Goal: Information Seeking & Learning: Check status

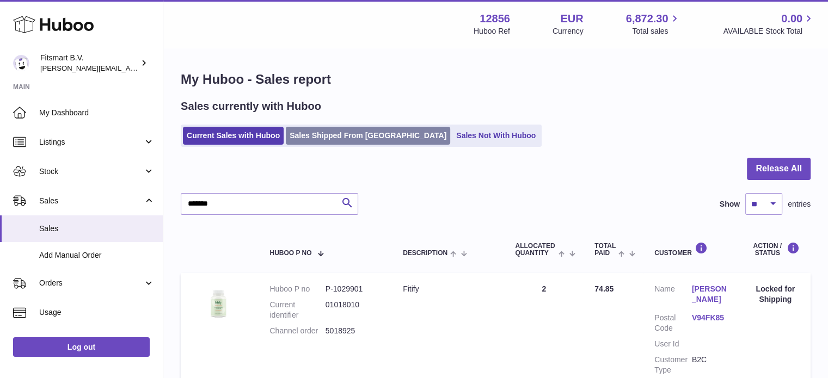
click at [335, 134] on link "Sales Shipped From [GEOGRAPHIC_DATA]" at bounding box center [368, 136] width 164 height 18
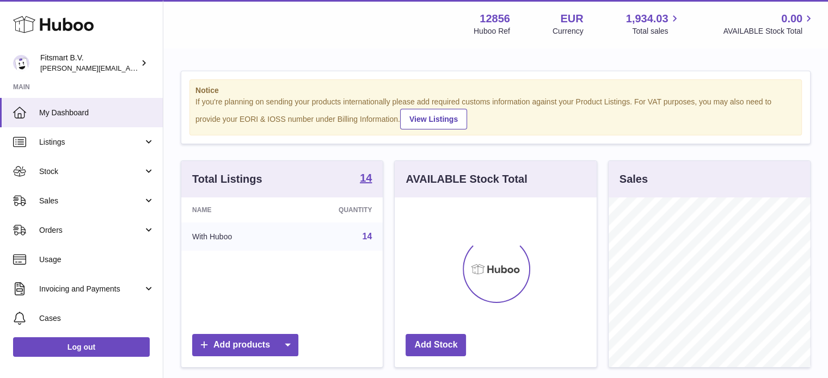
scroll to position [170, 202]
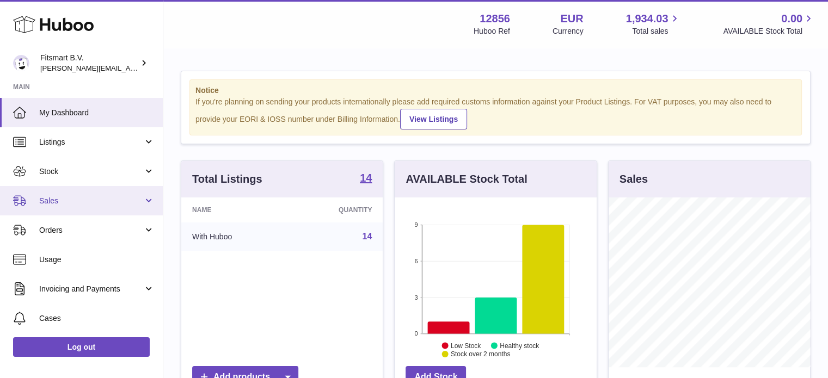
click at [113, 198] on span "Sales" at bounding box center [91, 201] width 104 height 10
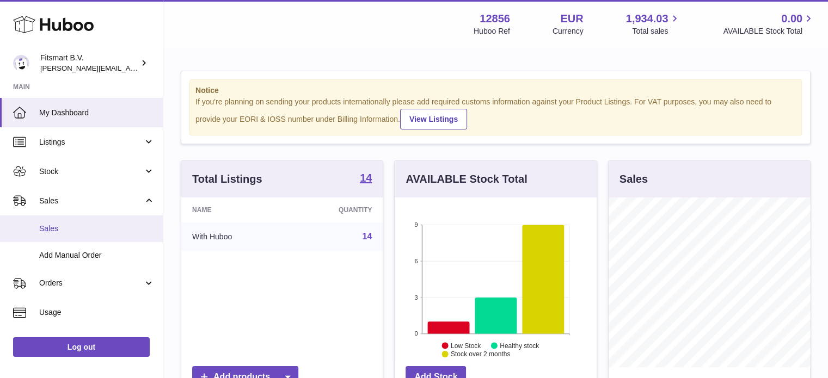
click at [109, 234] on link "Sales" at bounding box center [81, 229] width 163 height 27
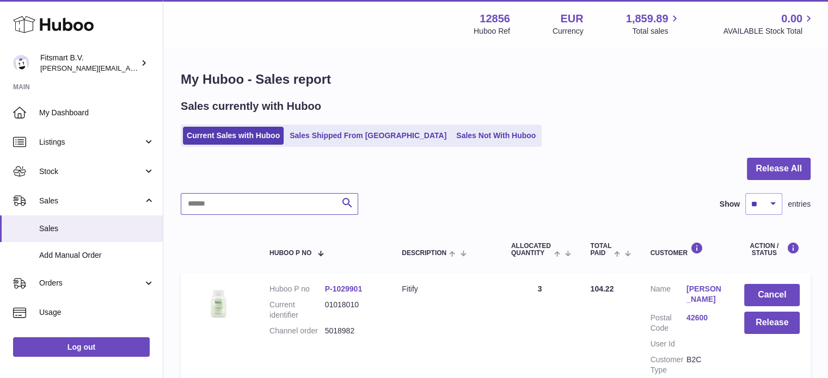
click at [205, 203] on input "text" at bounding box center [269, 204] width 177 height 22
paste input "*******"
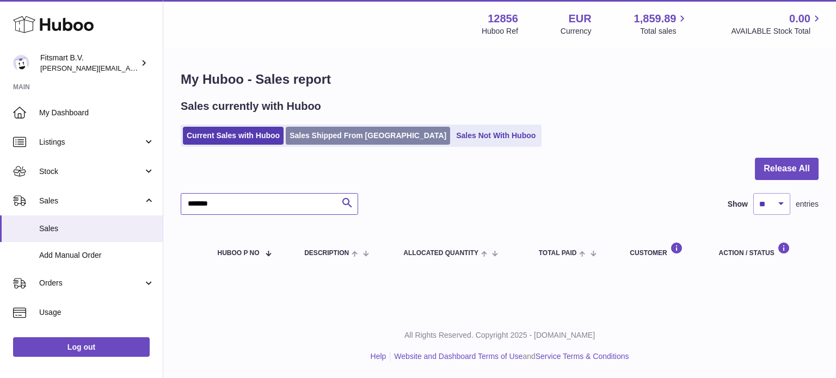
type input "*******"
click at [354, 128] on link "Sales Shipped From [GEOGRAPHIC_DATA]" at bounding box center [368, 136] width 164 height 18
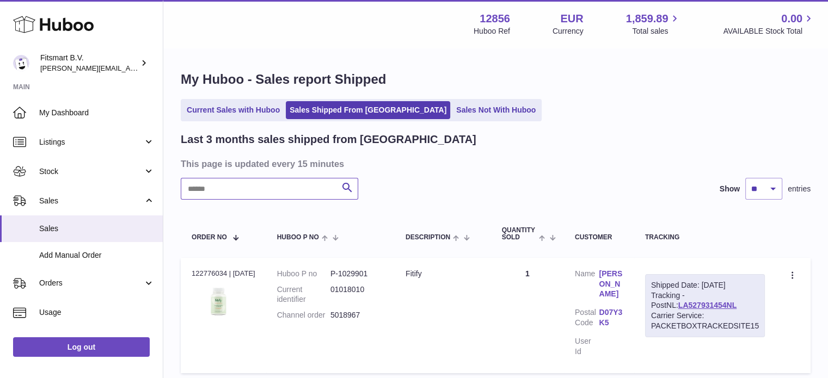
click at [289, 197] on input "text" at bounding box center [269, 189] width 177 height 22
paste input "*******"
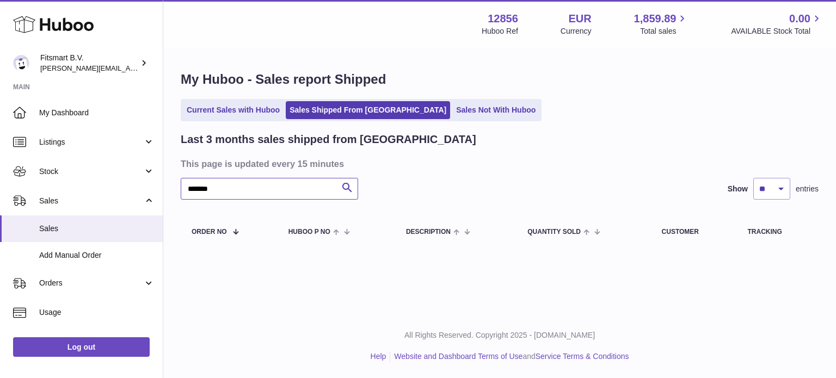
type input "*******"
click at [452, 116] on link "Sales Not With Huboo" at bounding box center [495, 110] width 87 height 18
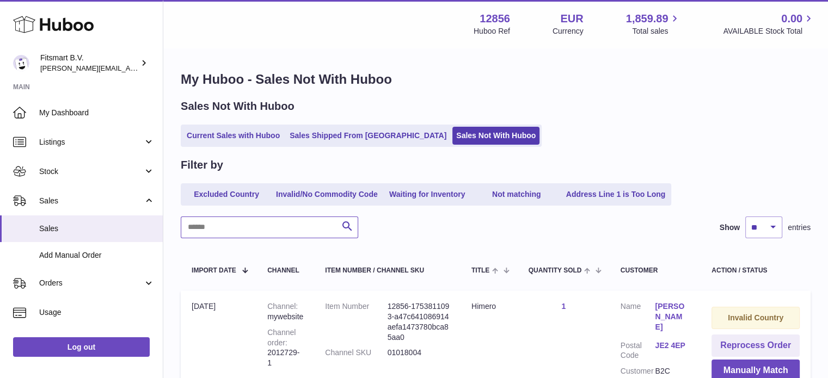
click at [241, 230] on input "text" at bounding box center [269, 228] width 177 height 22
paste input "*******"
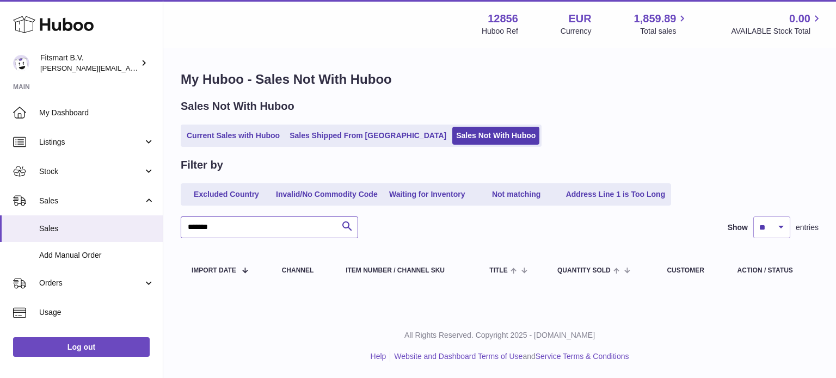
type input "*******"
click at [75, 30] on icon at bounding box center [53, 25] width 81 height 22
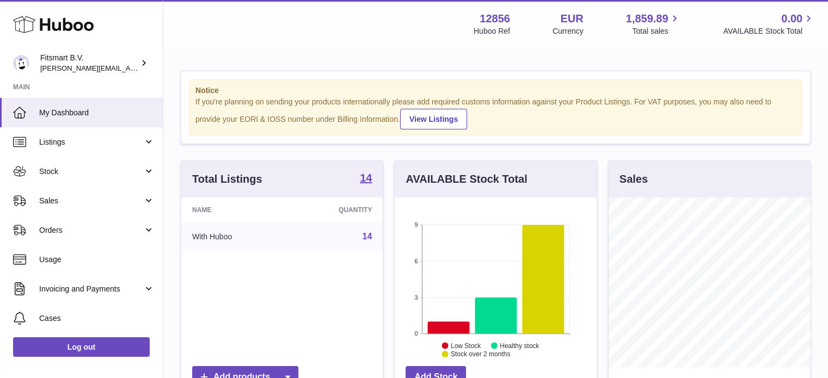
drag, startPoint x: 135, startPoint y: 197, endPoint x: 133, endPoint y: 220, distance: 23.5
click at [135, 197] on span "Sales" at bounding box center [91, 201] width 104 height 10
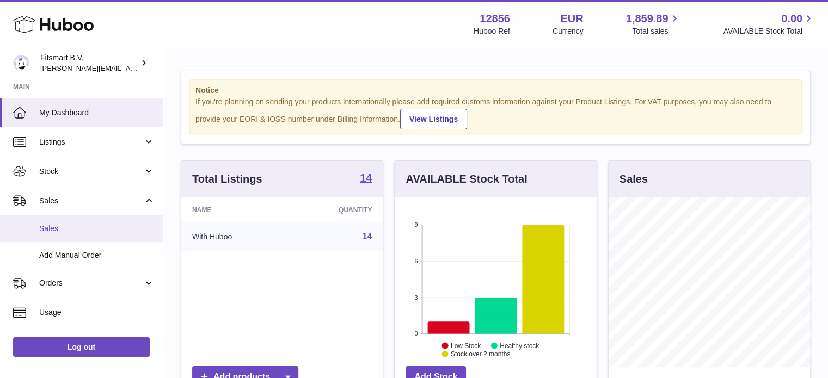
click at [126, 226] on span "Sales" at bounding box center [96, 229] width 115 height 10
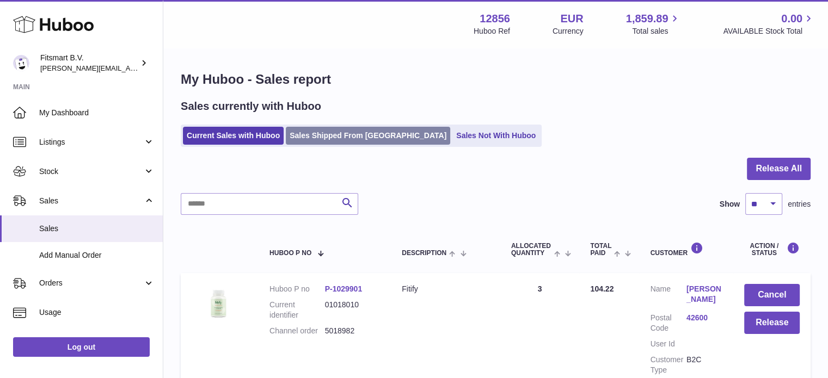
click at [366, 143] on link "Sales Shipped From [GEOGRAPHIC_DATA]" at bounding box center [368, 136] width 164 height 18
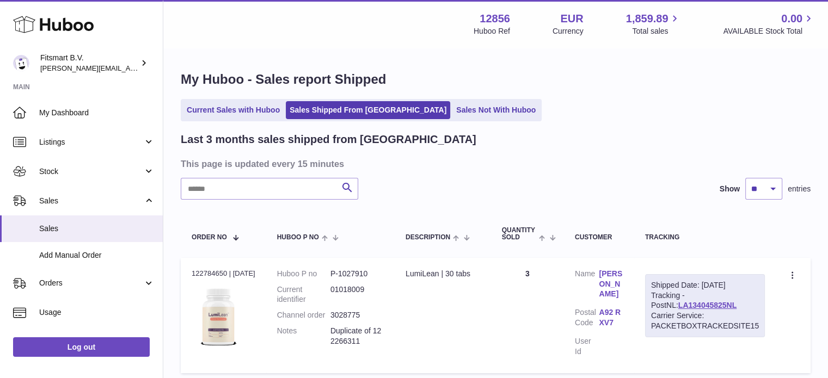
click at [253, 193] on input "text" at bounding box center [269, 189] width 177 height 22
paste input "*******"
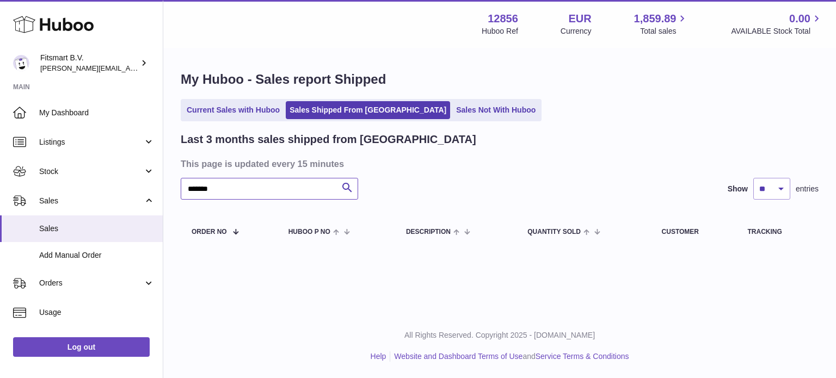
type input "*******"
click at [80, 32] on icon at bounding box center [53, 25] width 81 height 22
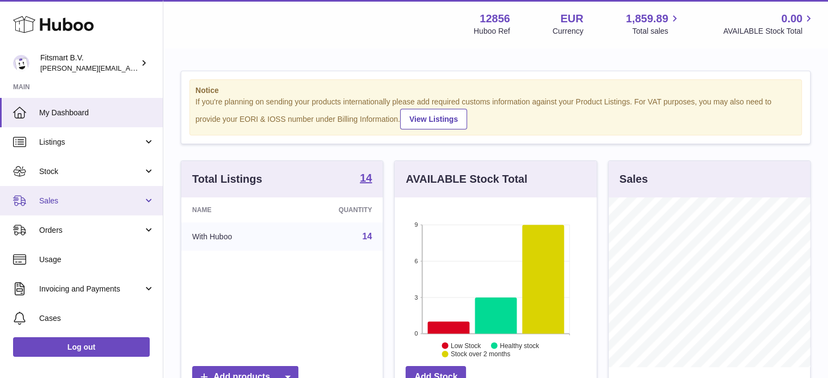
click at [100, 208] on link "Sales" at bounding box center [81, 200] width 163 height 29
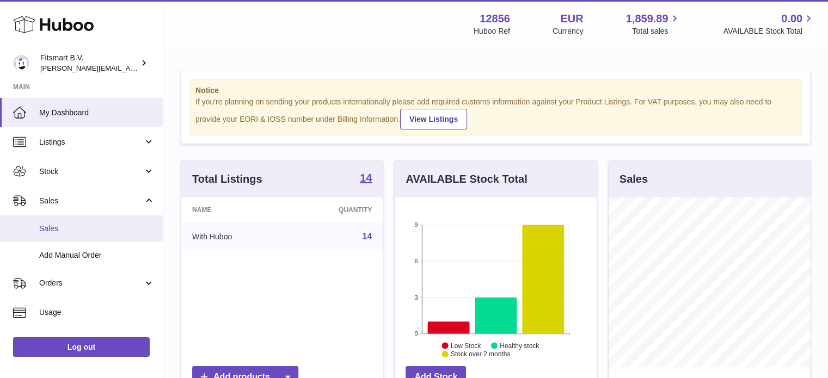
click at [91, 228] on span "Sales" at bounding box center [96, 229] width 115 height 10
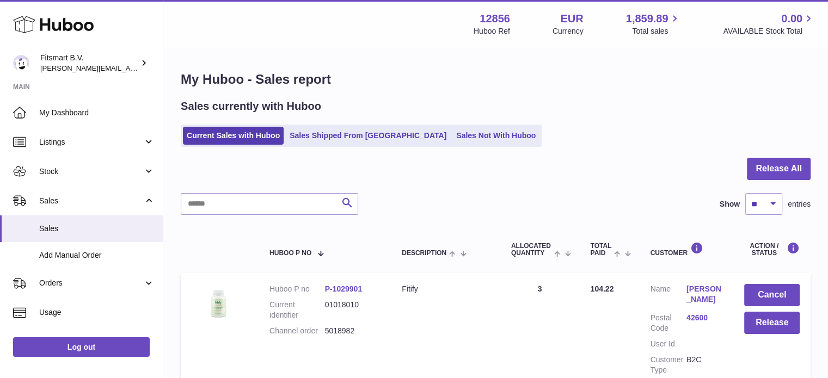
click at [338, 138] on link "Sales Shipped From [GEOGRAPHIC_DATA]" at bounding box center [368, 136] width 164 height 18
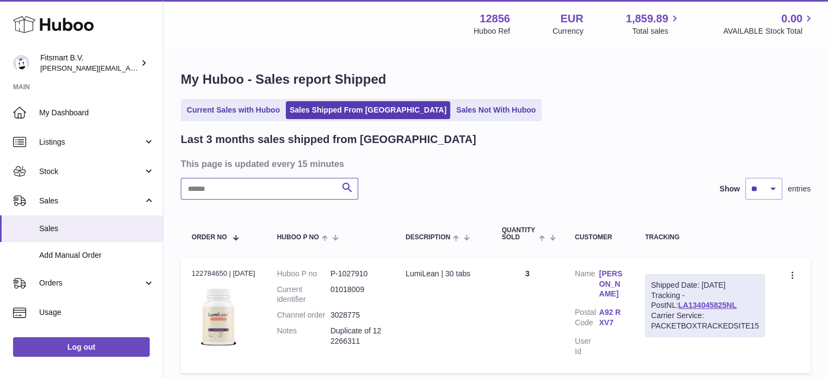
click at [281, 194] on input "text" at bounding box center [269, 189] width 177 height 22
paste input "*******"
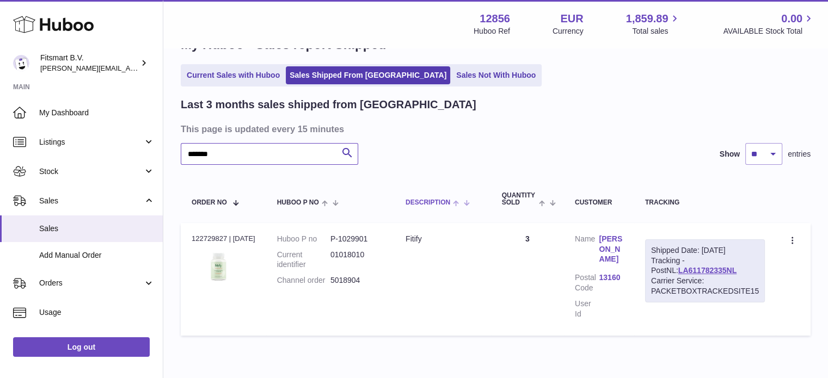
scroll to position [54, 0]
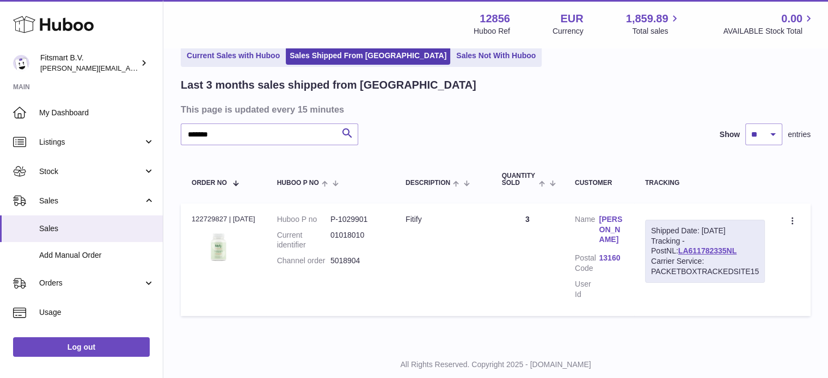
click at [610, 238] on link "[PERSON_NAME]" at bounding box center [611, 229] width 24 height 31
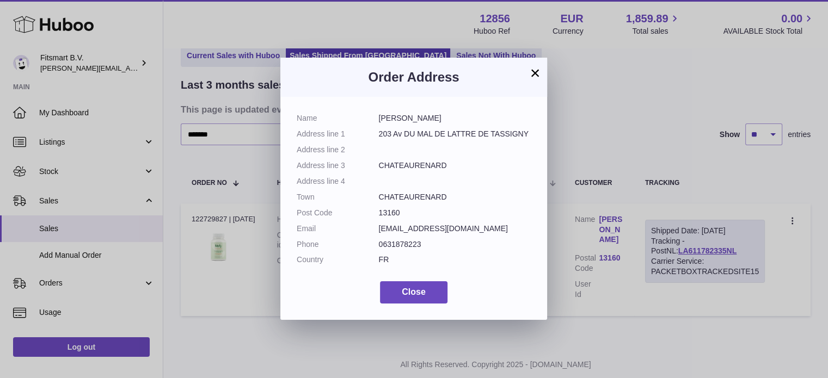
drag, startPoint x: 244, startPoint y: 254, endPoint x: 242, endPoint y: 199, distance: 55.0
click at [244, 252] on div "× Order Address Name [PERSON_NAME] Address line [STREET_ADDRESS] Address line 2…" at bounding box center [414, 189] width 828 height 378
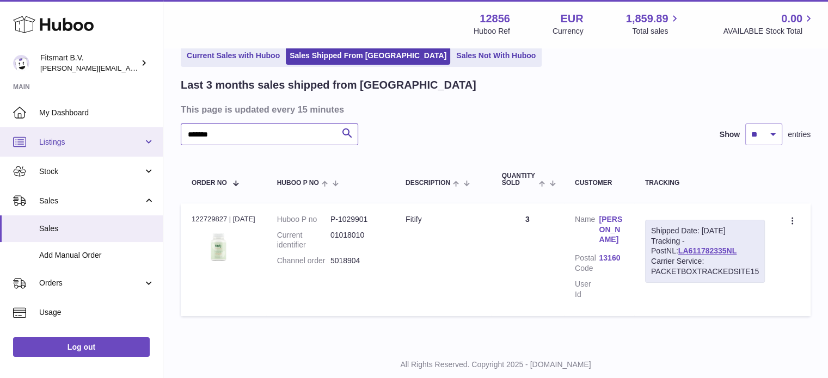
drag, startPoint x: 264, startPoint y: 140, endPoint x: 0, endPoint y: 131, distance: 264.2
click at [0, 131] on div "Huboo Fitsmart B.V. jonathan@leaderoo.com Main My Dashboard Listings Not with H…" at bounding box center [414, 177] width 828 height 462
paste input "text"
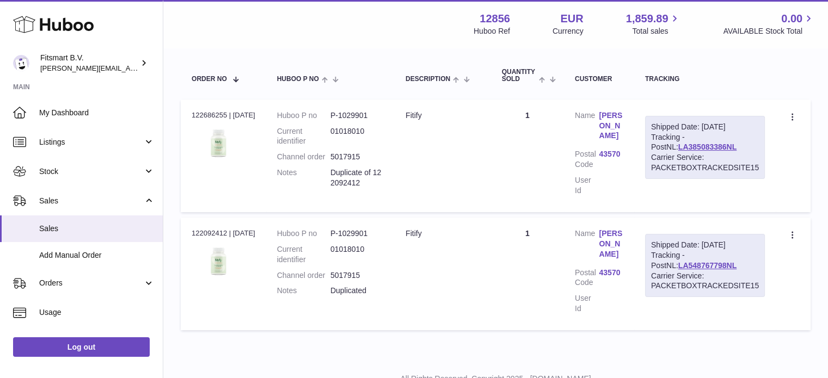
scroll to position [163, 0]
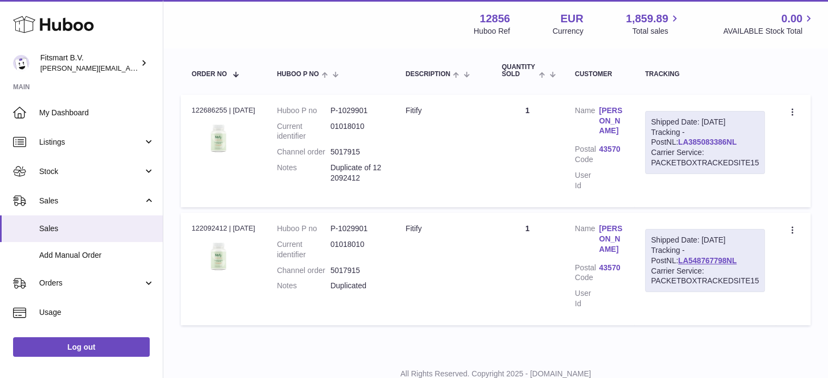
click at [682, 141] on link "LA385083386NL" at bounding box center [707, 142] width 58 height 9
drag, startPoint x: 703, startPoint y: 122, endPoint x: 759, endPoint y: 120, distance: 56.7
click at [759, 120] on div "Shipped Date: 12th Aug 2025 Tracking - PostNL: LA385083386NL Carrier Service: P…" at bounding box center [705, 142] width 120 height 63
copy div "12th Aug 2025"
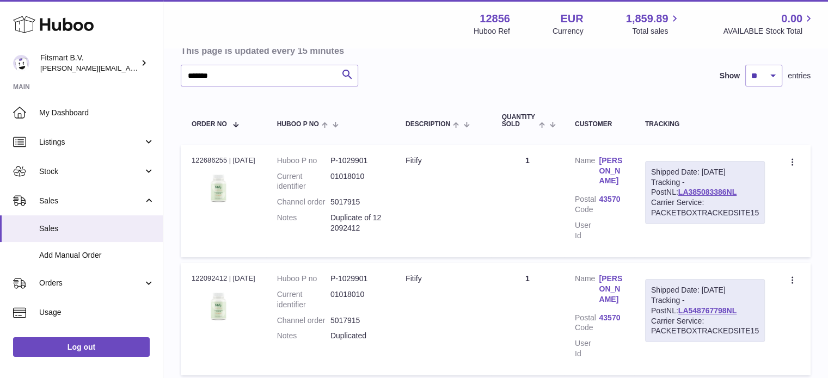
scroll to position [54, 0]
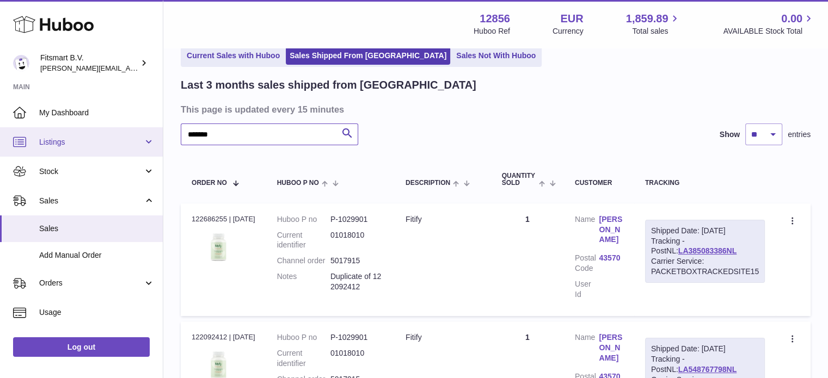
drag, startPoint x: 260, startPoint y: 142, endPoint x: 0, endPoint y: 132, distance: 259.9
click at [0, 133] on div "Huboo Fitsmart B.V. jonathan@leaderoo.com Main My Dashboard Listings Not with H…" at bounding box center [414, 236] width 828 height 580
paste input "text"
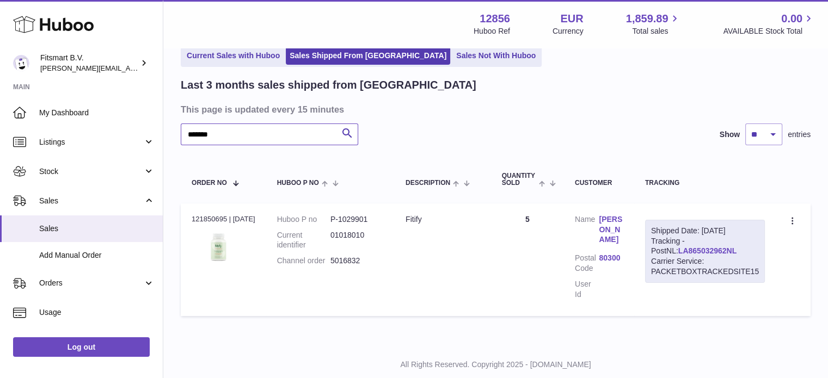
type input "*******"
click at [685, 247] on link "LA865032962NL" at bounding box center [707, 251] width 58 height 9
click at [443, 272] on td "Description Fitify" at bounding box center [443, 260] width 96 height 113
drag, startPoint x: 384, startPoint y: 263, endPoint x: 328, endPoint y: 269, distance: 55.9
click at [328, 269] on dl "Huboo P no P-1029901 Current identifier 01018010 Channel order 5016832" at bounding box center [330, 243] width 107 height 58
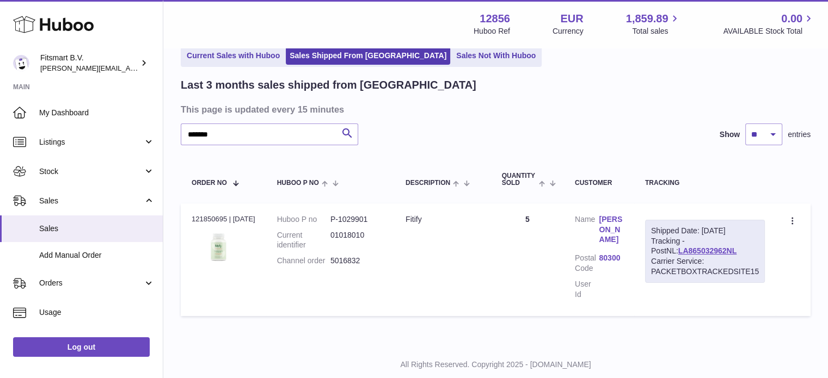
copy dl "5016832"
click at [604, 235] on link "MARIE-CLAUDE HORDEQUIN" at bounding box center [611, 229] width 24 height 31
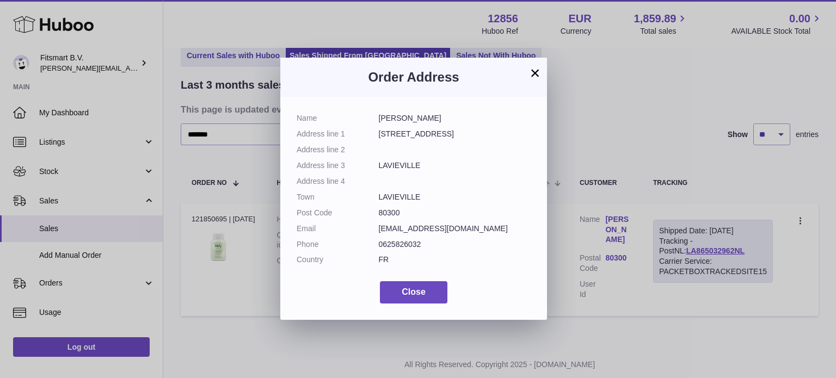
click at [629, 163] on div "× Order Address Name MARIE-CLAUDE HORDEQUIN Address line 1 4, Rue d'Hénencourt …" at bounding box center [418, 189] width 836 height 378
